Goal: Task Accomplishment & Management: Use online tool/utility

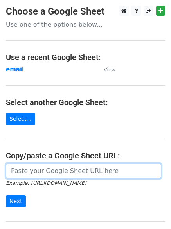
paste input "[URL][DOMAIN_NAME]"
click at [32, 171] on input "[URL][DOMAIN_NAME]" at bounding box center [84, 171] width 156 height 15
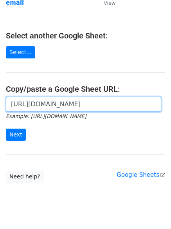
scroll to position [83, 0]
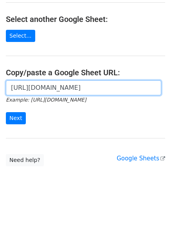
type input "[URL][DOMAIN_NAME]"
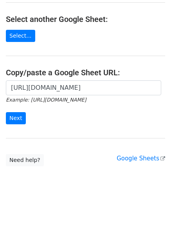
scroll to position [0, 0]
click at [153, 171] on body "Choose a Google Sheet Use one of the options below... Use a recent Google Sheet…" at bounding box center [85, 60] width 171 height 275
click at [15, 116] on input "Next" at bounding box center [16, 118] width 20 height 12
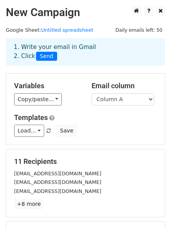
scroll to position [107, 0]
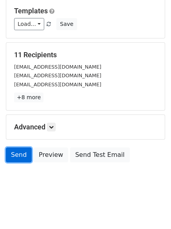
click at [17, 156] on link "Send" at bounding box center [19, 154] width 26 height 15
click at [18, 155] on link "Send" at bounding box center [19, 154] width 26 height 15
click at [15, 155] on link "Send" at bounding box center [19, 154] width 26 height 15
click at [16, 153] on link "Send" at bounding box center [19, 154] width 26 height 15
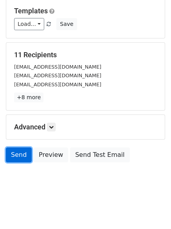
click at [16, 153] on link "Send" at bounding box center [19, 154] width 26 height 15
